Goal: Use online tool/utility: Utilize a website feature to perform a specific function

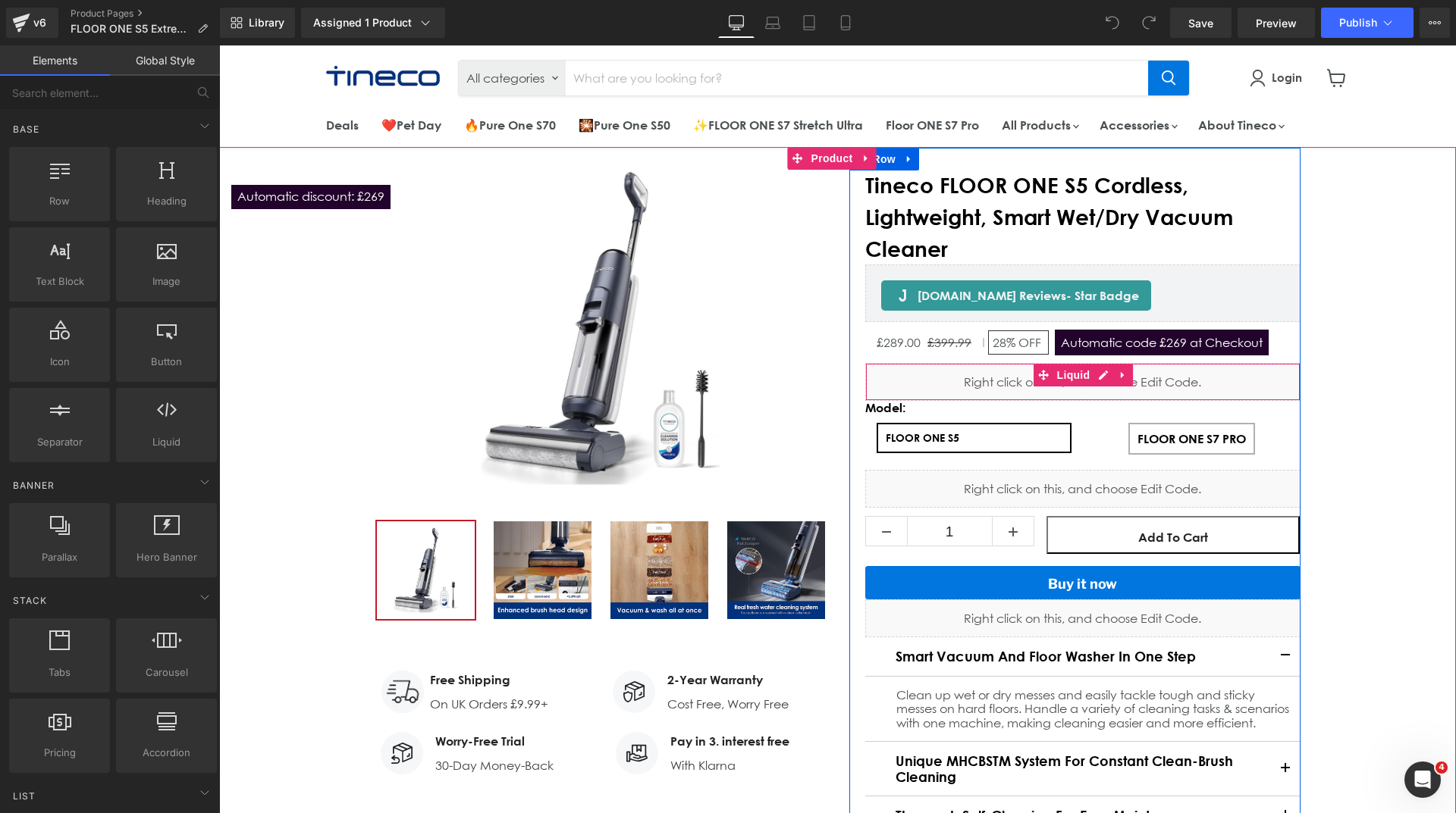
click at [1100, 378] on div "Liquid" at bounding box center [1083, 382] width 435 height 38
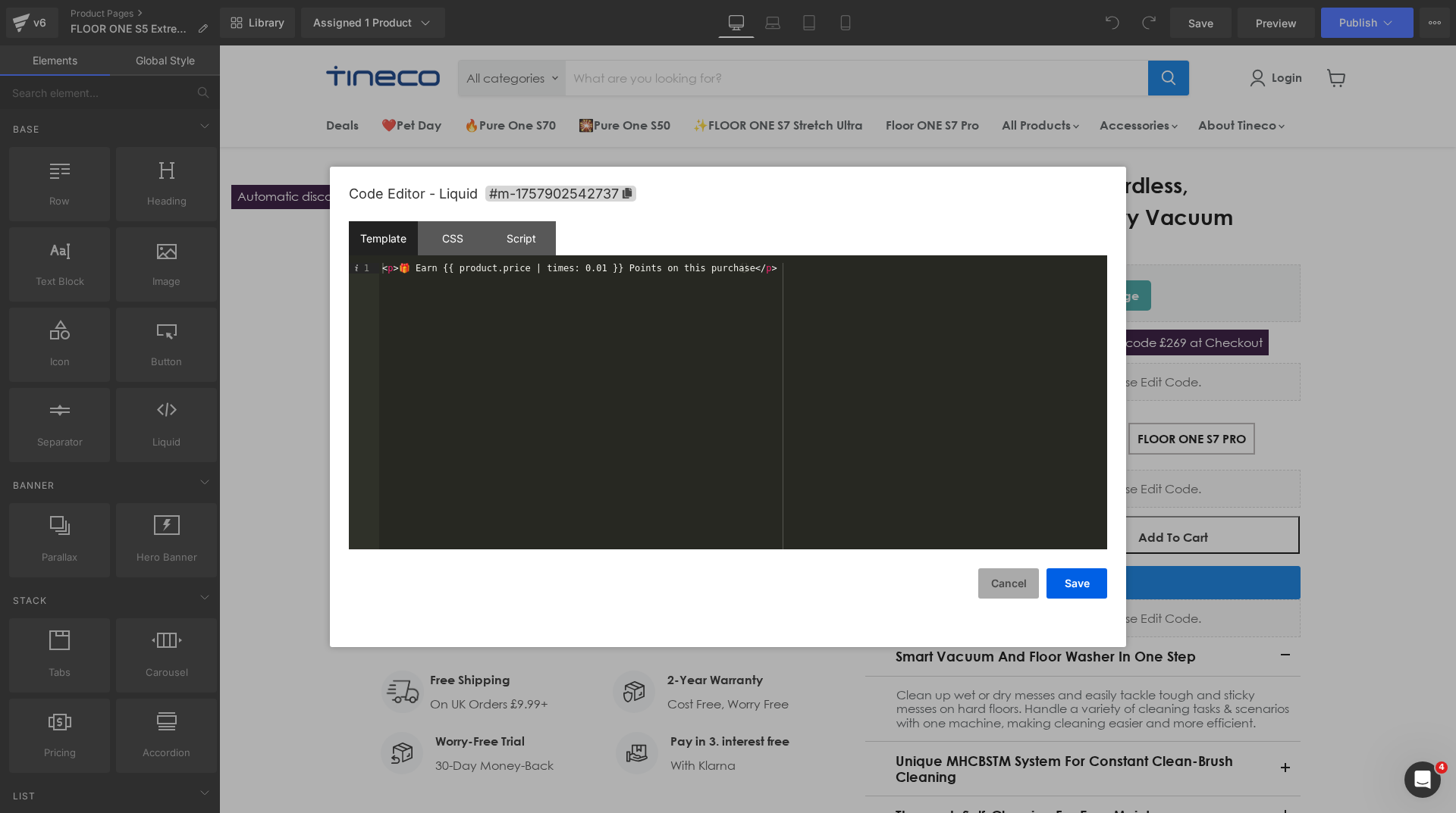
click at [1009, 587] on button "Cancel" at bounding box center [1008, 584] width 60 height 31
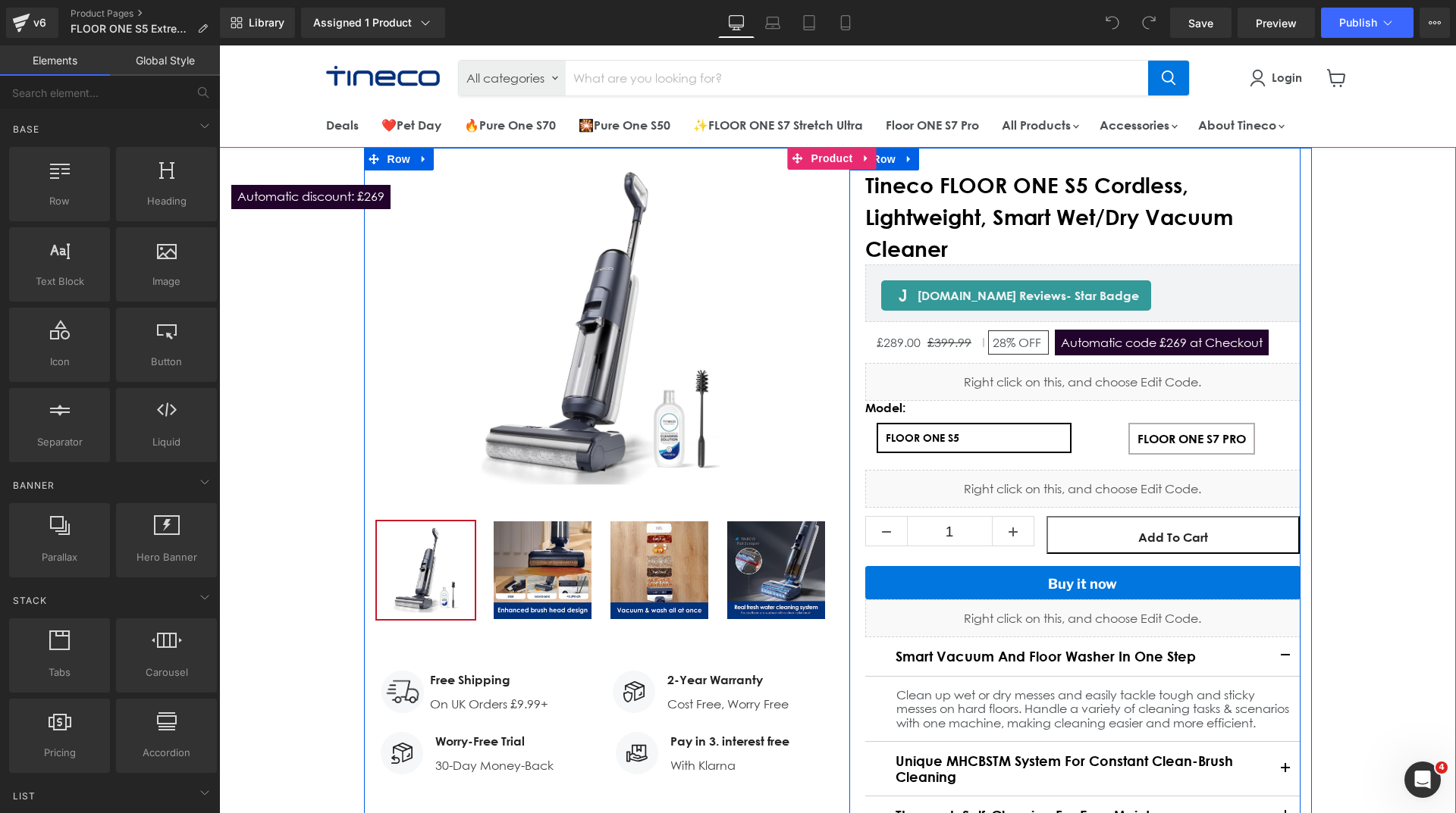
click at [1106, 485] on div "Liquid" at bounding box center [1083, 488] width 435 height 38
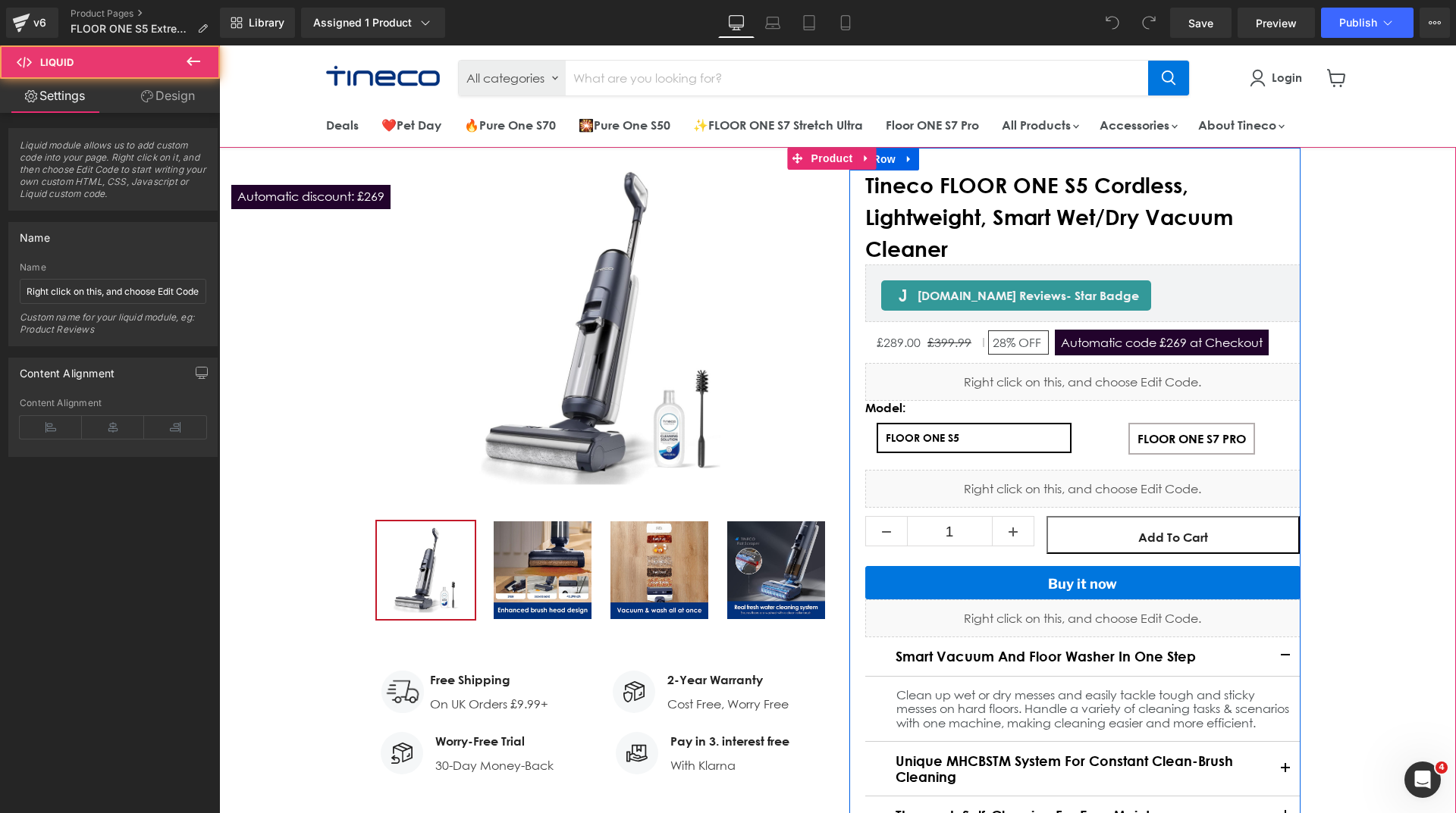
click at [1099, 483] on div "Liquid" at bounding box center [1083, 488] width 435 height 38
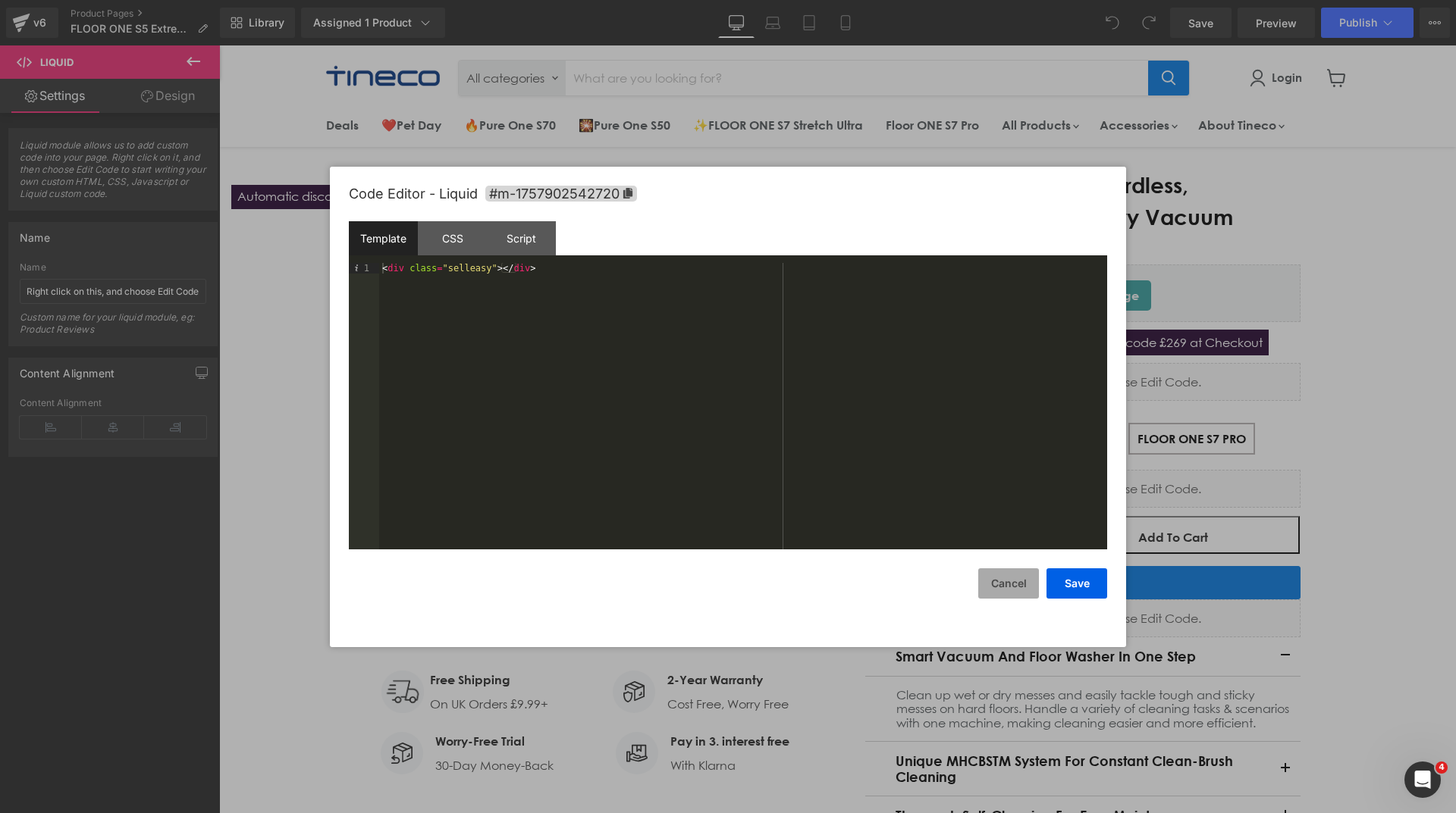
drag, startPoint x: 1002, startPoint y: 582, endPoint x: 996, endPoint y: 572, distance: 11.7
click at [1002, 582] on button "Cancel" at bounding box center [1008, 584] width 60 height 31
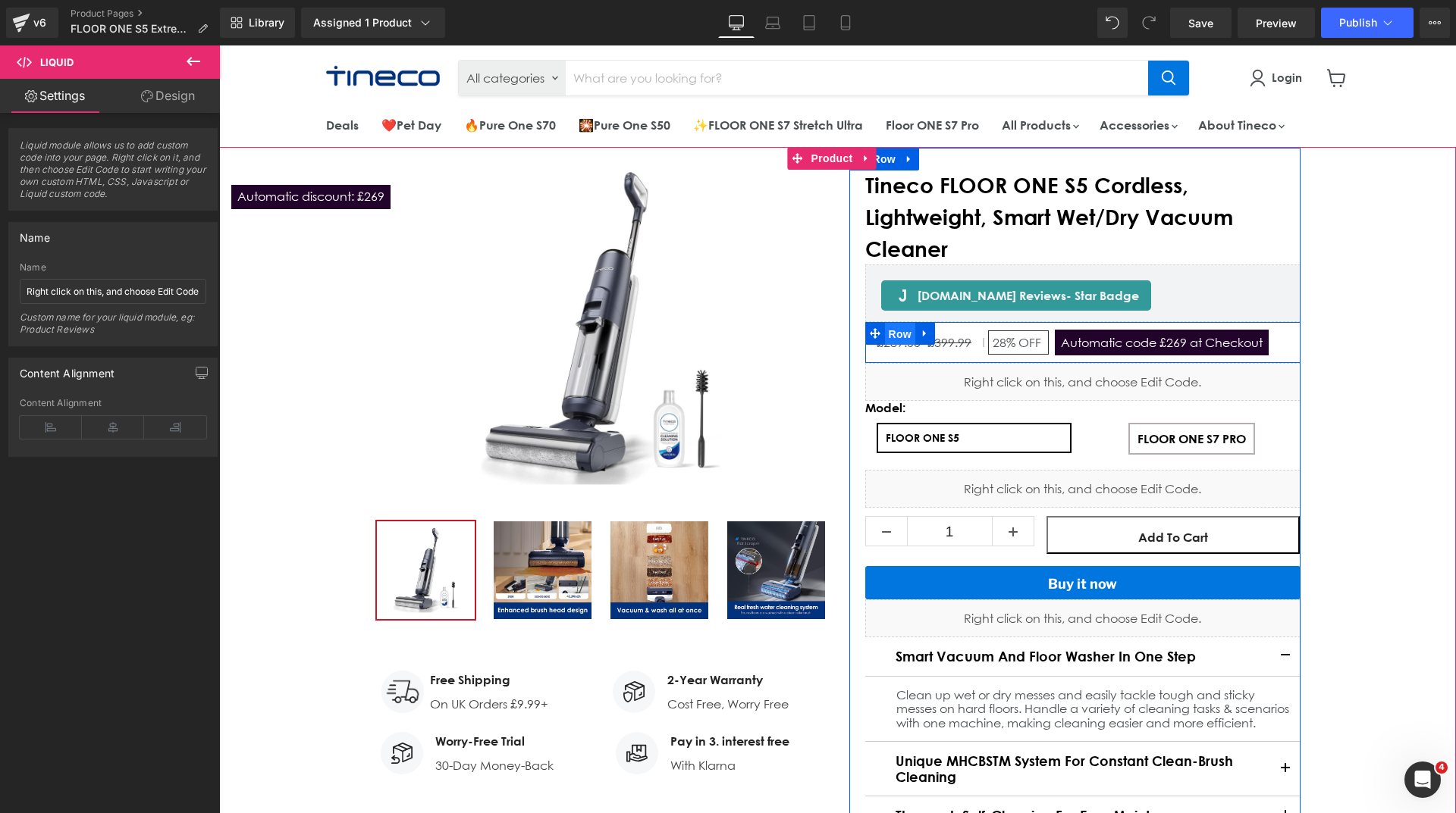
click at [888, 334] on span "Row" at bounding box center [901, 334] width 31 height 23
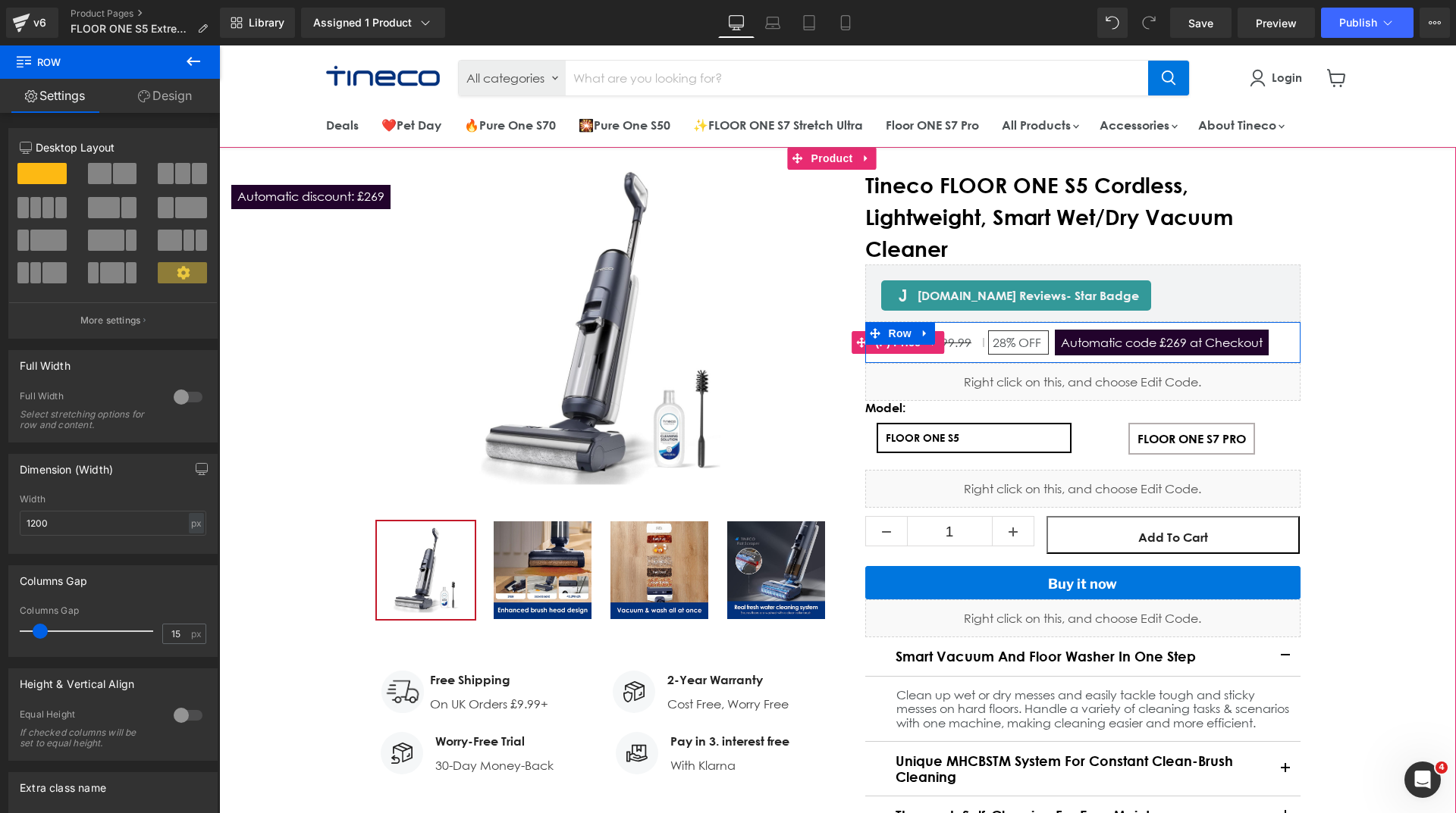
click at [1106, 346] on span "Automatic code £269 at Checkout" at bounding box center [1161, 342] width 214 height 26
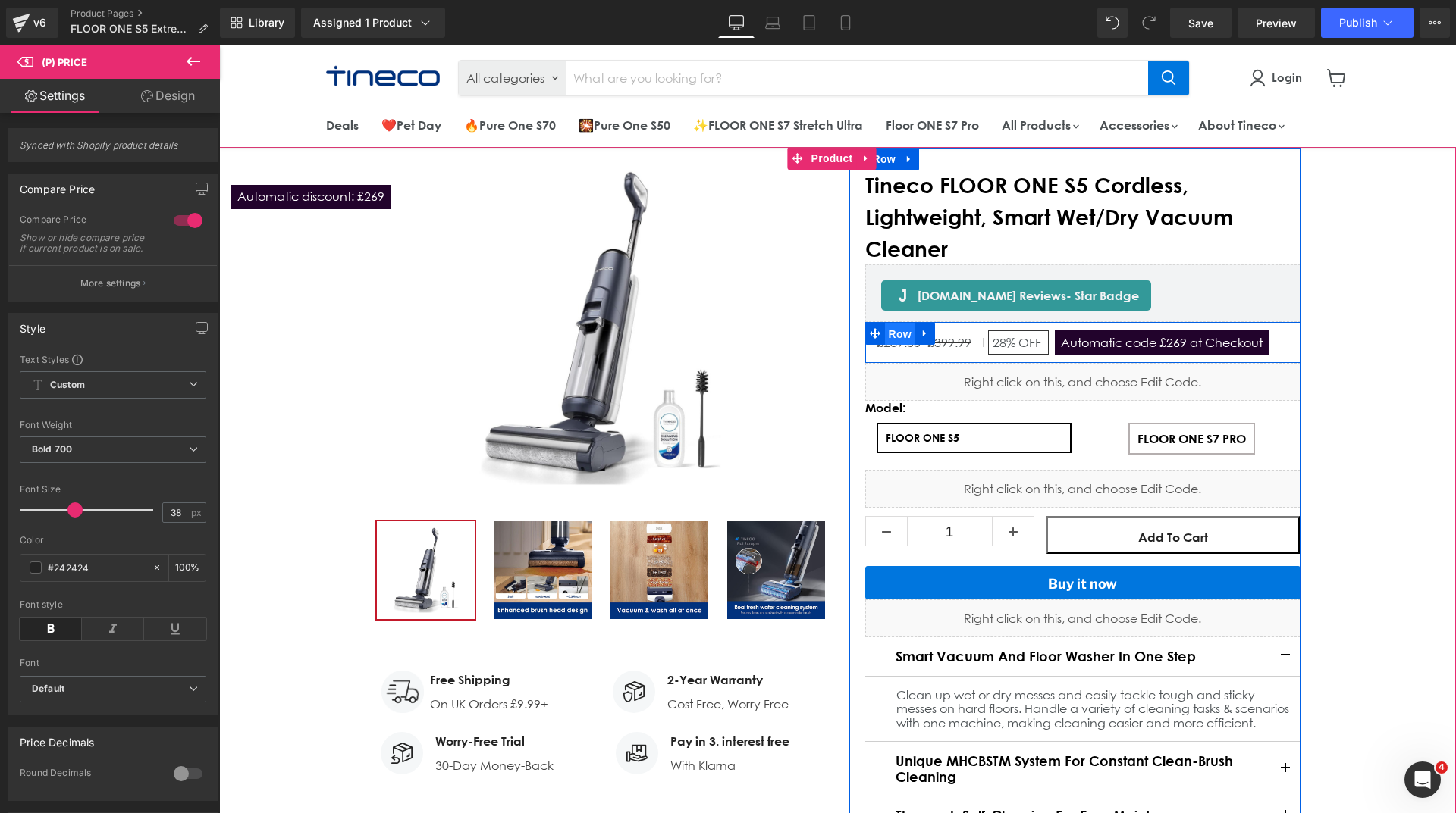
click at [888, 339] on span "Row" at bounding box center [901, 334] width 31 height 23
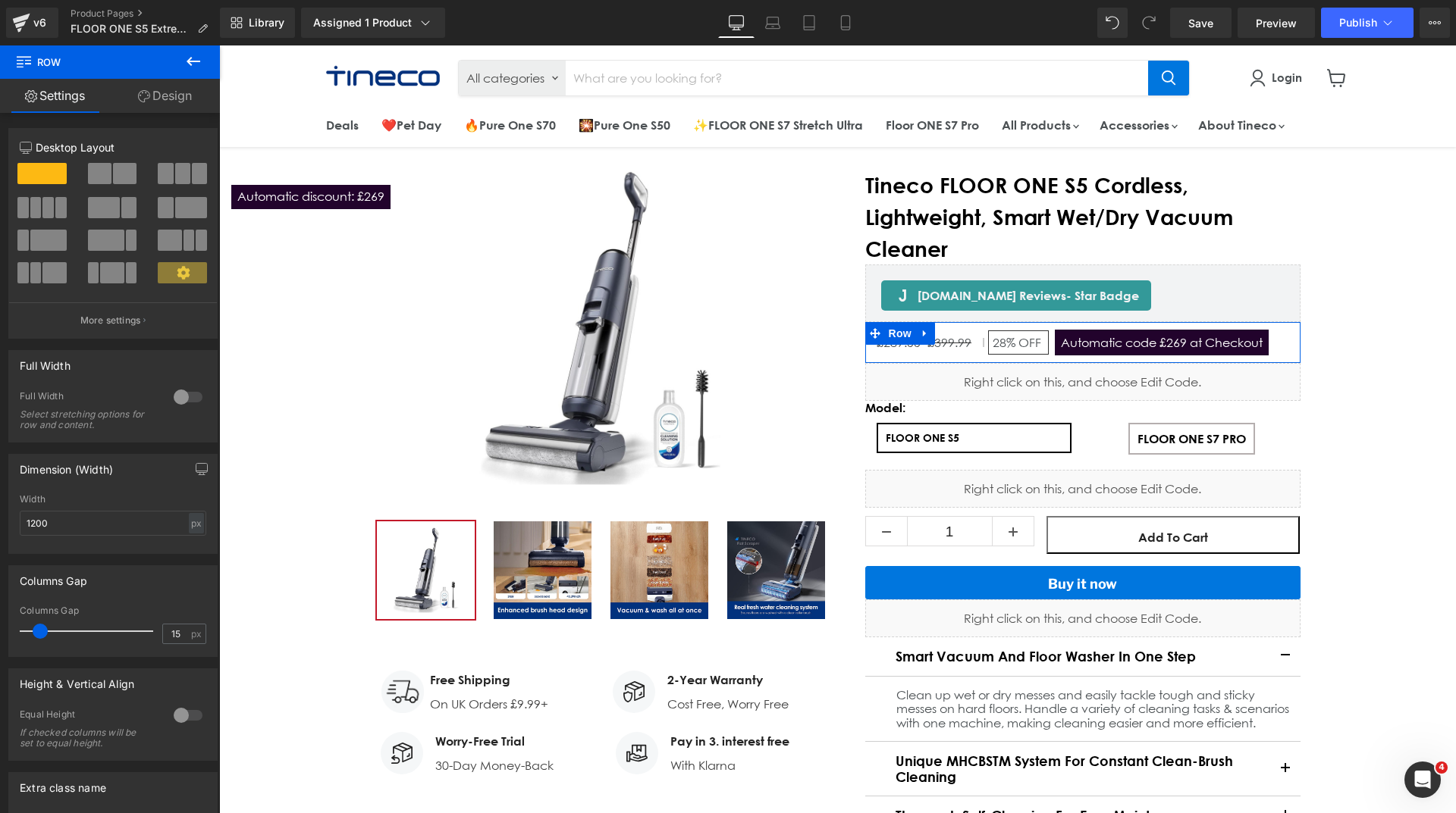
click at [163, 100] on link "Design" at bounding box center [164, 96] width 110 height 34
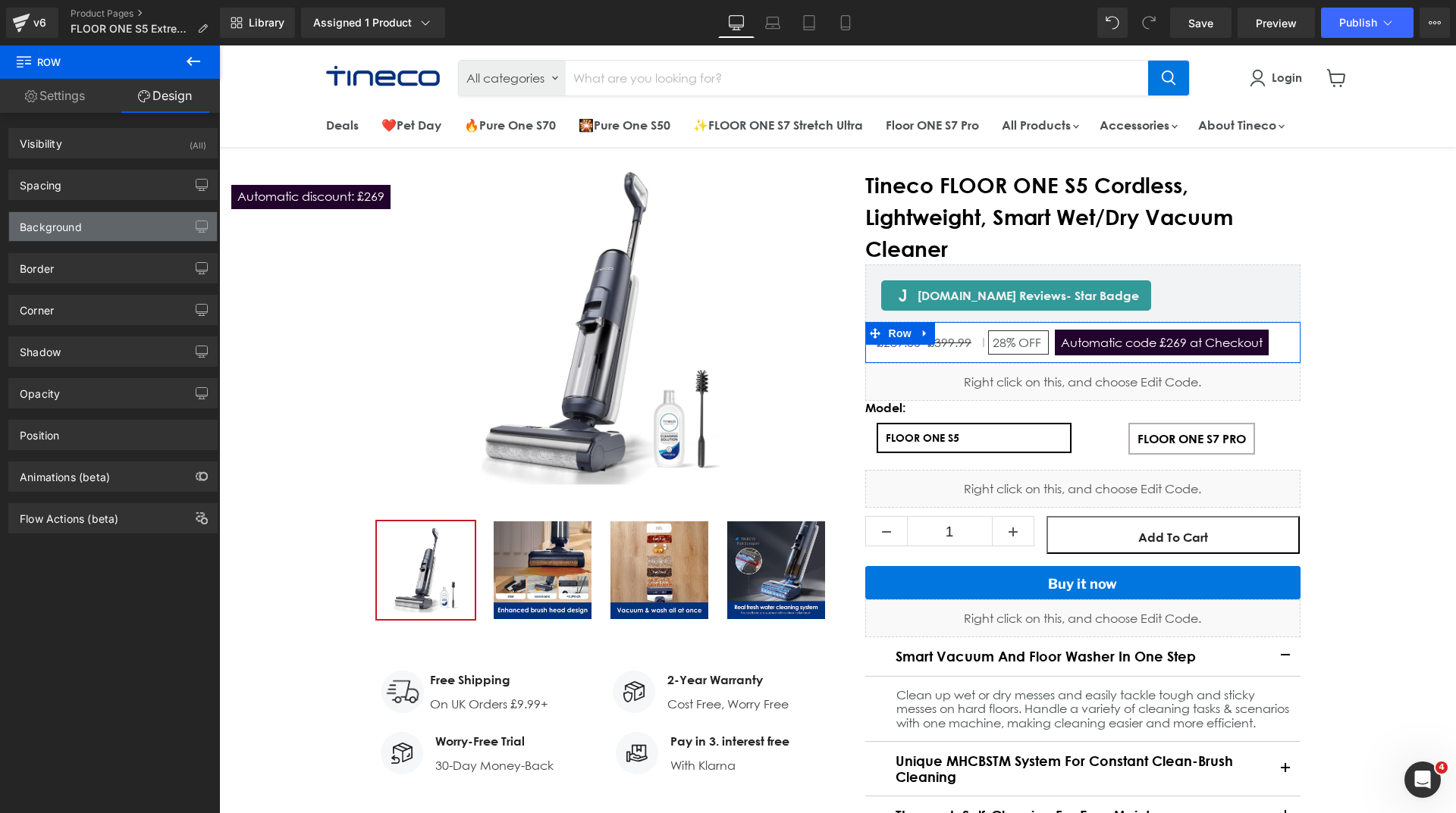
click at [125, 230] on div "Background" at bounding box center [113, 226] width 208 height 29
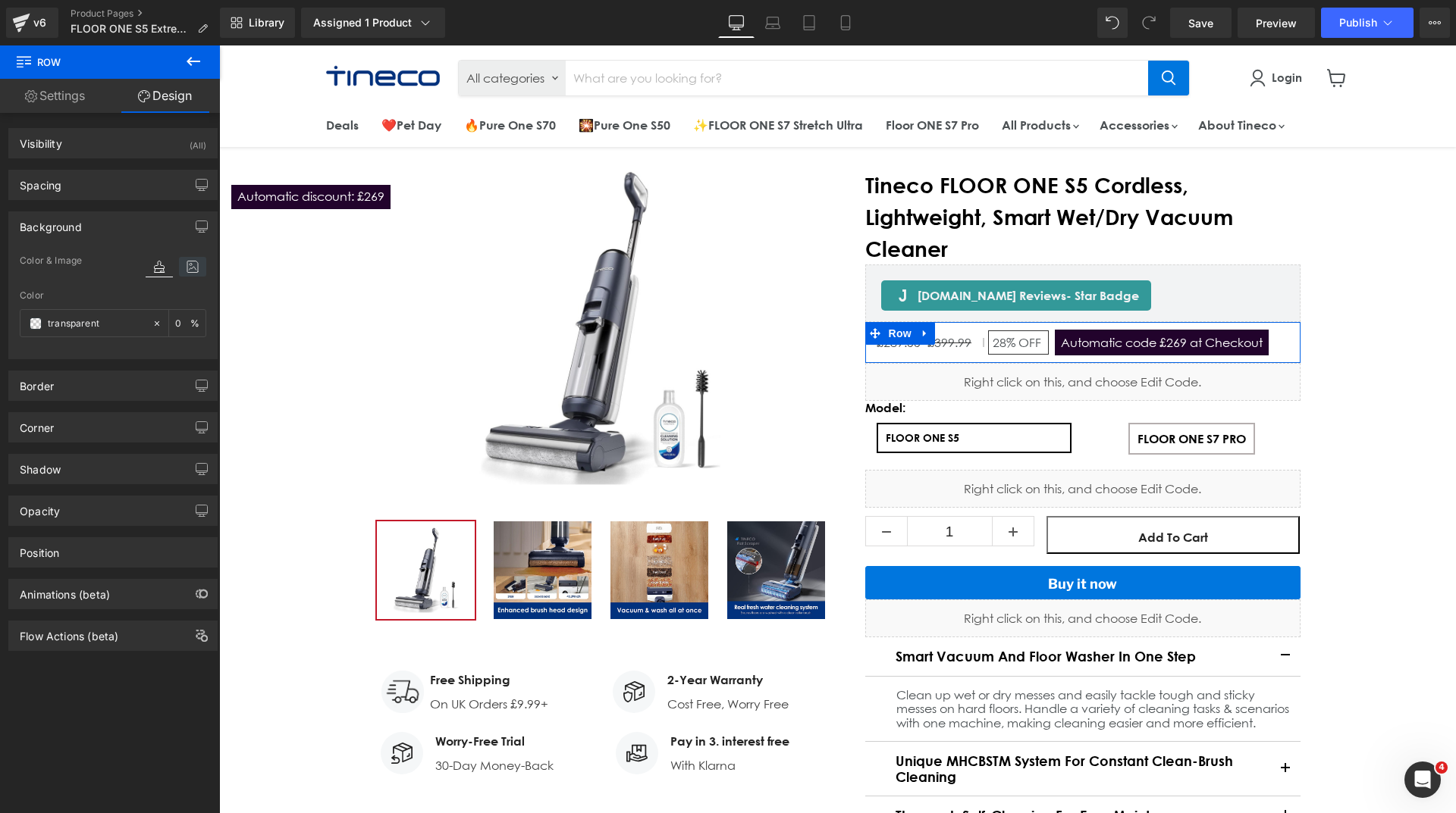
click at [186, 265] on icon at bounding box center [193, 267] width 27 height 19
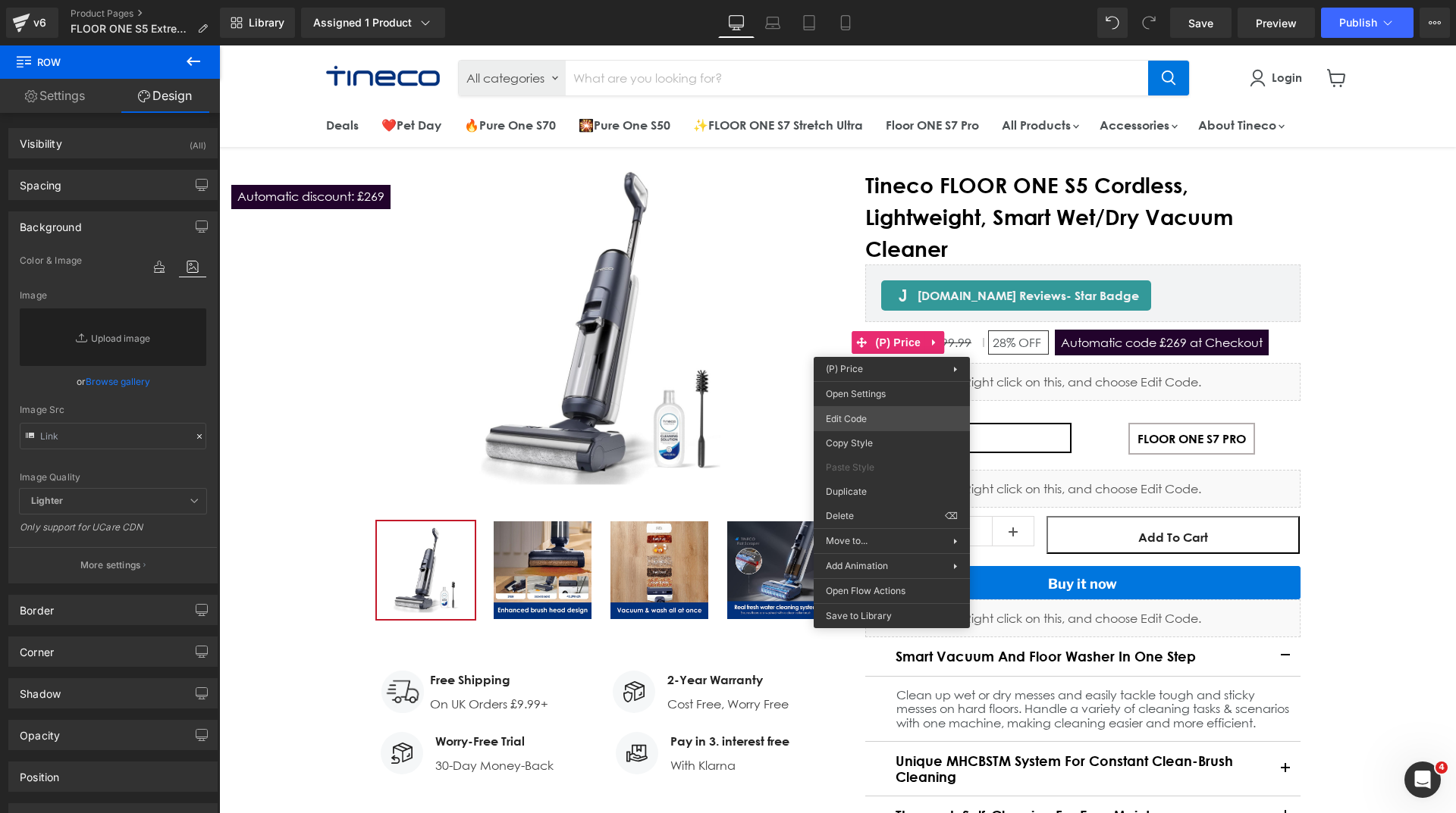
click at [876, 0] on div "Row You are previewing how the will restyle your page. You can not edit Element…" at bounding box center [728, 0] width 1456 height 0
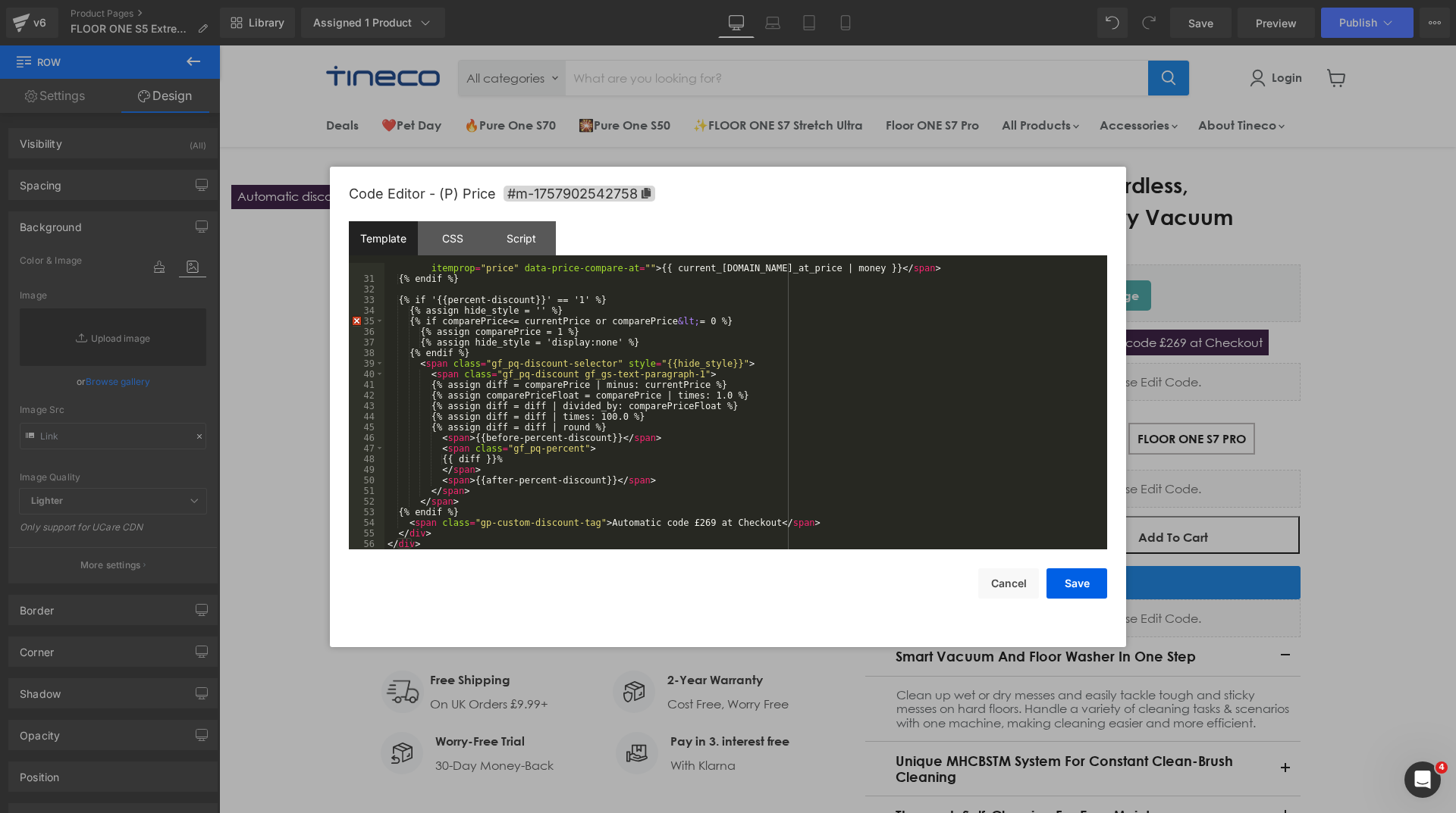
scroll to position [339, 0]
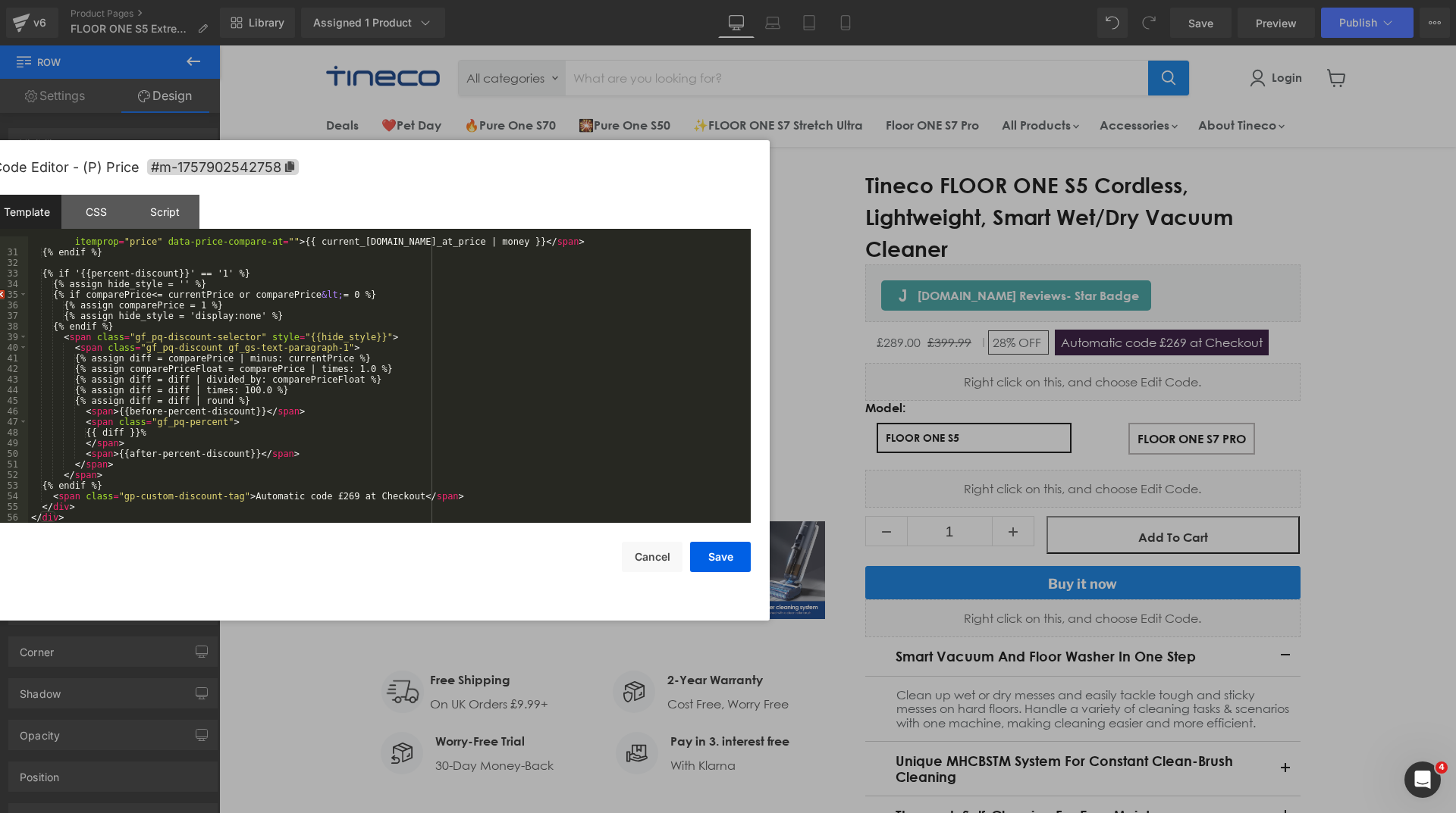
drag, startPoint x: 787, startPoint y: 204, endPoint x: 428, endPoint y: 177, distance: 360.0
click at [428, 177] on div "Code Editor - (P) Price #m-1757902542758" at bounding box center [372, 168] width 759 height 55
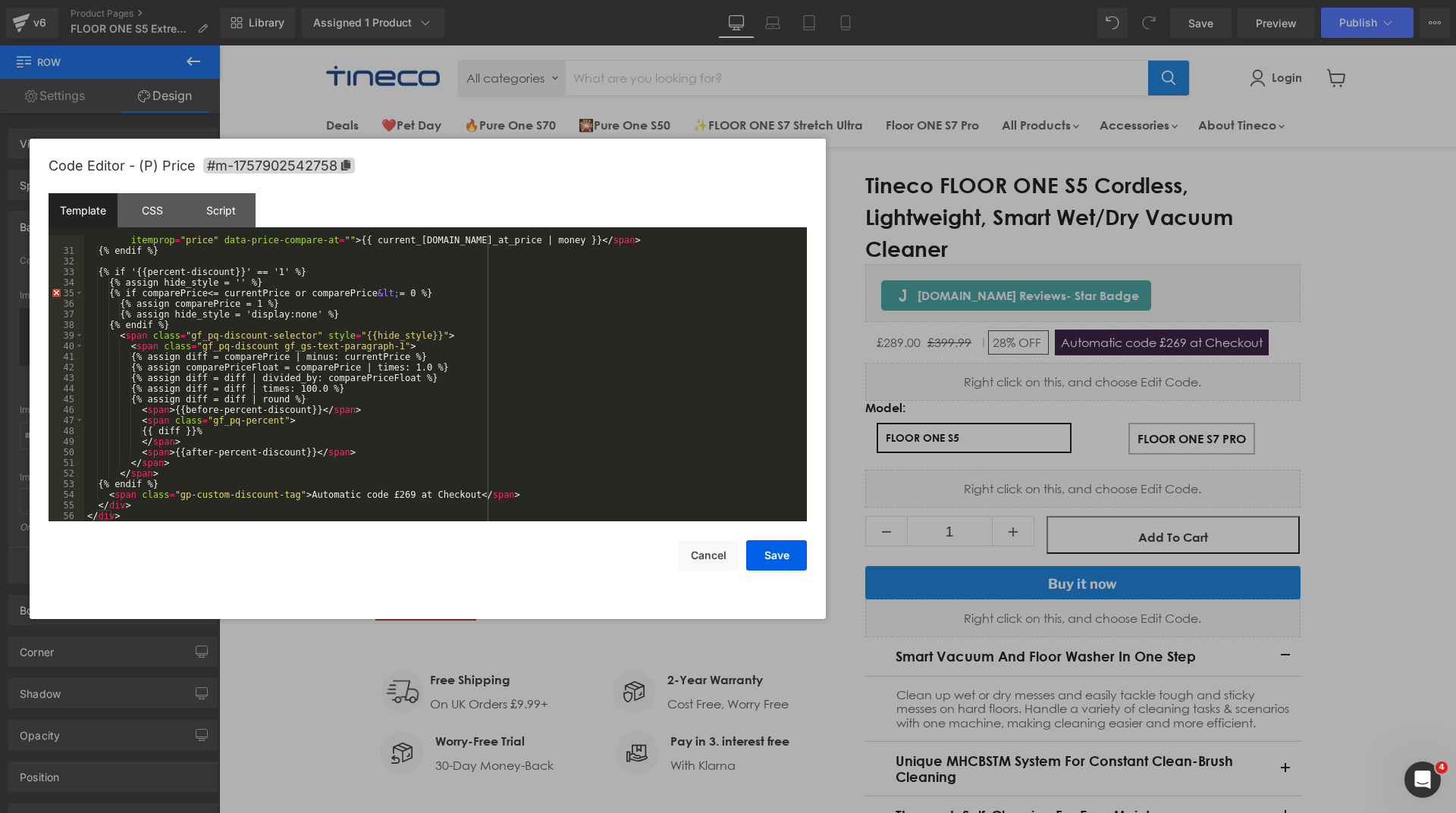
drag, startPoint x: 443, startPoint y: 172, endPoint x: 502, endPoint y: 171, distance: 59.0
click at [502, 171] on div "Code Editor - (P) Price #m-1757902542758" at bounding box center [427, 166] width 759 height 55
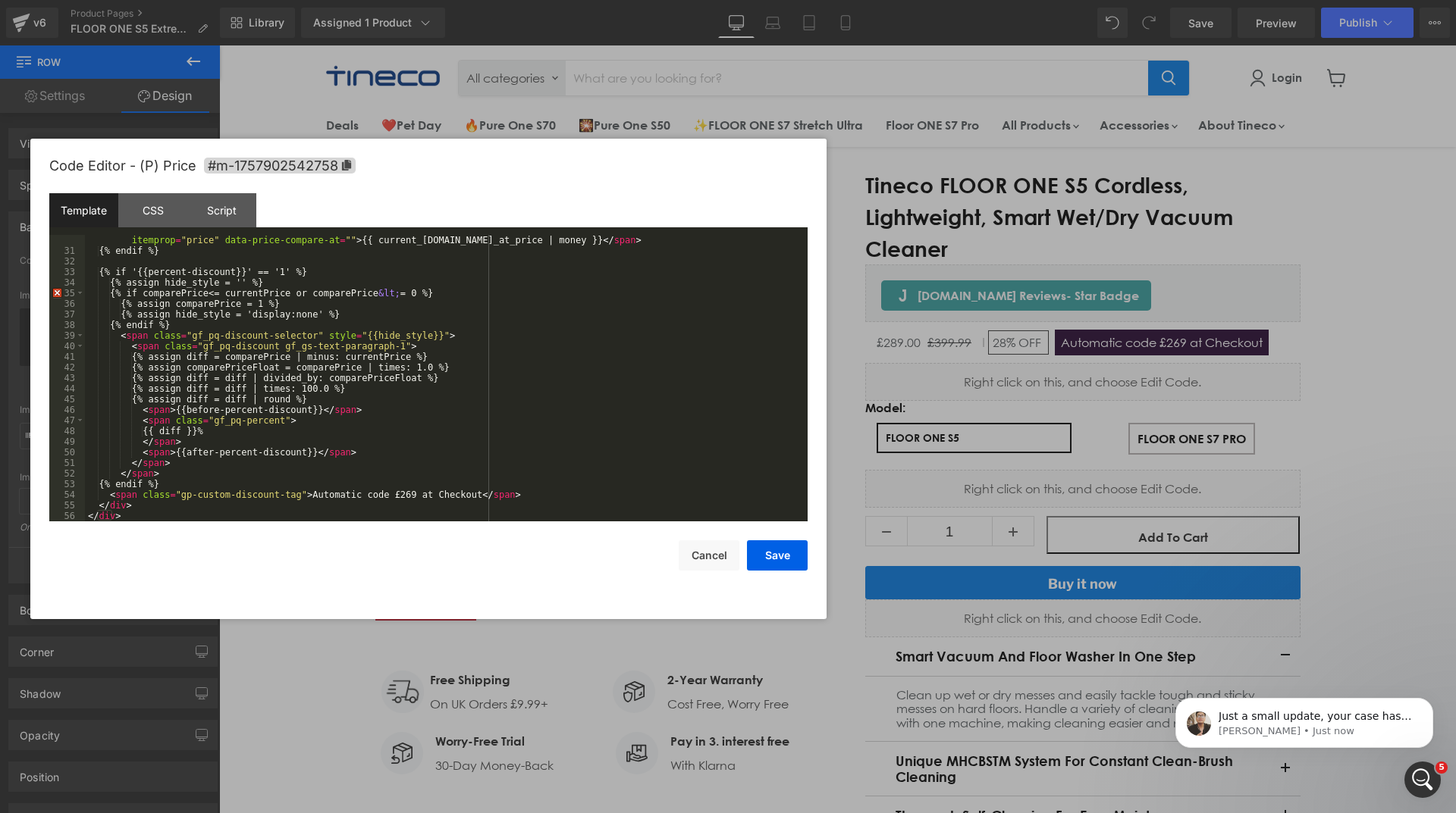
scroll to position [0, 0]
